Goal: Information Seeking & Learning: Learn about a topic

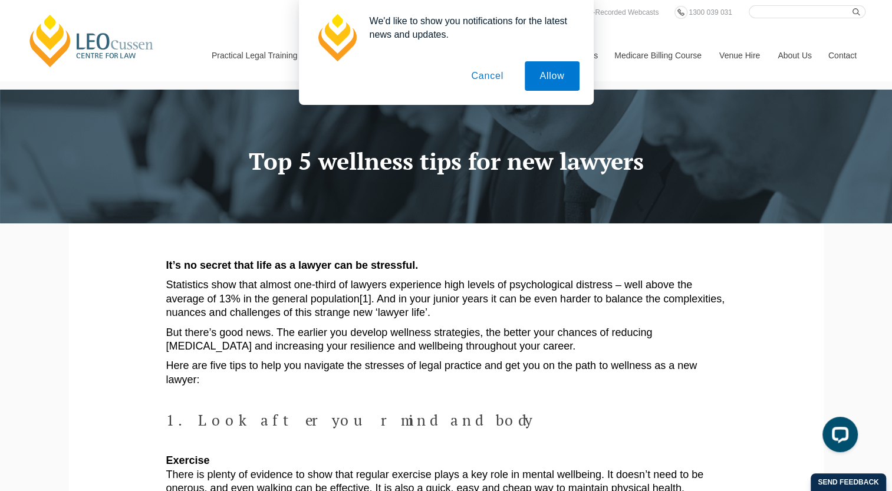
click at [495, 81] on button "Cancel" at bounding box center [487, 75] width 62 height 29
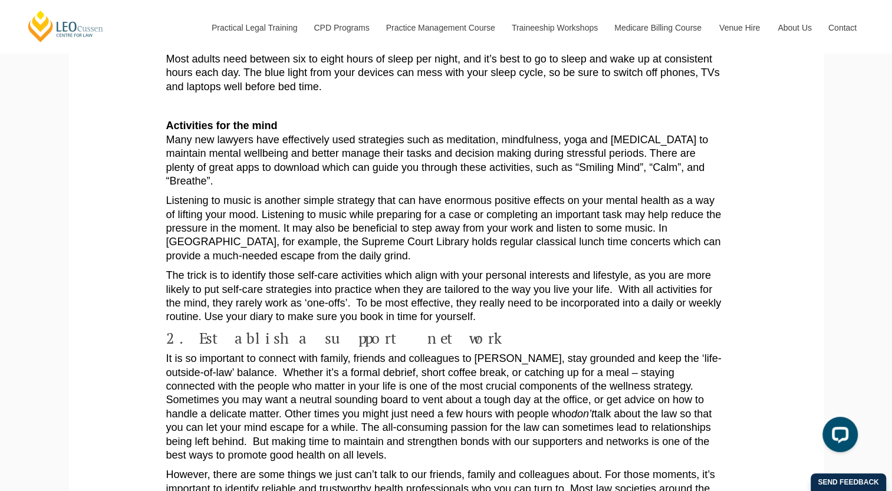
scroll to position [531, 0]
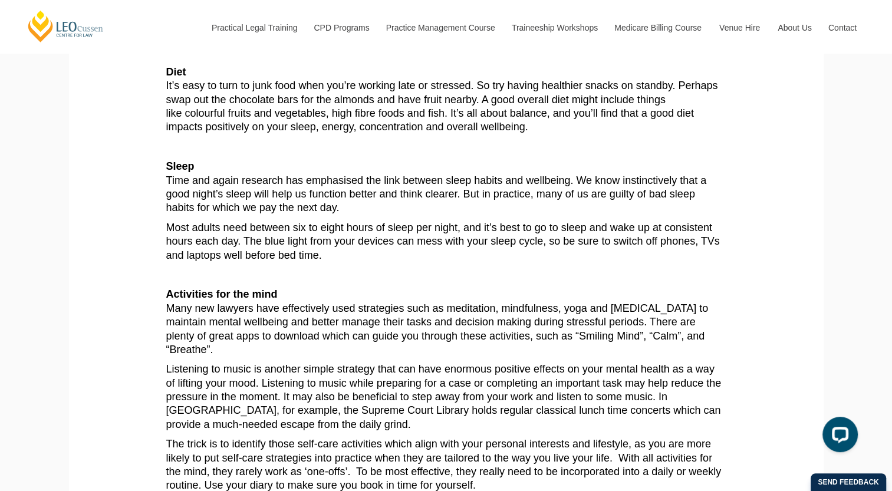
click at [576, 207] on p "Sleep Time and again research has emphasised the link between sleep habits and …" at bounding box center [446, 187] width 560 height 55
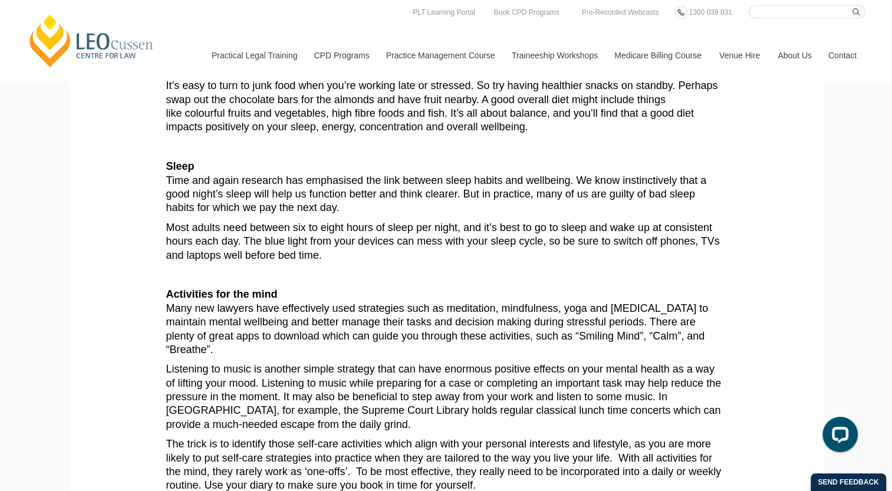
click at [625, 357] on p "Activities for the mind Many new lawyers have effectively used strategies such …" at bounding box center [446, 322] width 560 height 69
click at [598, 338] on p "Activities for the mind Many new lawyers have effectively used strategies such …" at bounding box center [446, 322] width 560 height 69
drag, startPoint x: 601, startPoint y: 338, endPoint x: 347, endPoint y: 362, distance: 254.6
click at [463, 332] on p "Activities for the mind Many new lawyers have effectively used strategies such …" at bounding box center [446, 322] width 560 height 69
click at [318, 366] on p "Listening to music is another simple strategy that can have enormous positive e…" at bounding box center [446, 397] width 560 height 69
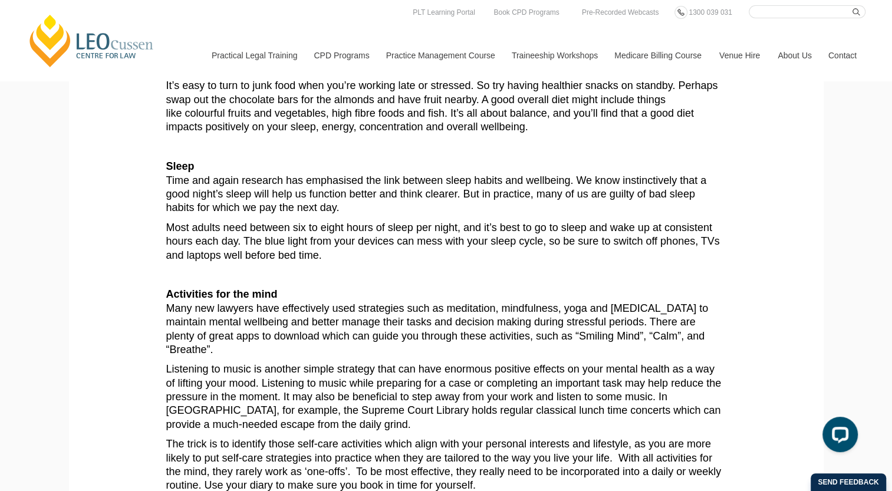
drag, startPoint x: 284, startPoint y: 348, endPoint x: 162, endPoint y: 296, distance: 132.1
click at [162, 296] on section "It’s no secret that life as a lawyer can be stressful. Statistics show that alm…" at bounding box center [446, 478] width 737 height 1570
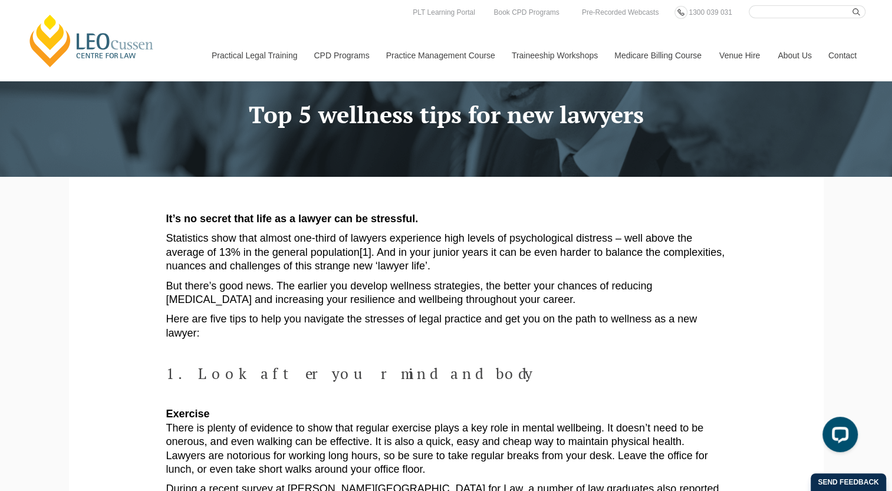
scroll to position [0, 0]
